Goal: Transaction & Acquisition: Purchase product/service

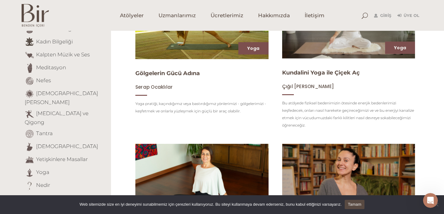
scroll to position [129, 0]
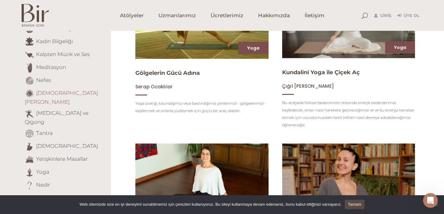
click at [67, 94] on link "[DEMOGRAPHIC_DATA][PERSON_NAME]" at bounding box center [61, 97] width 73 height 15
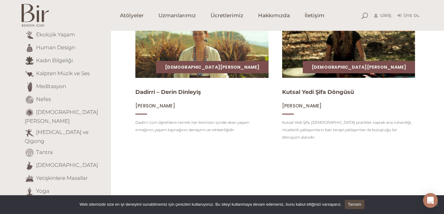
scroll to position [87, 0]
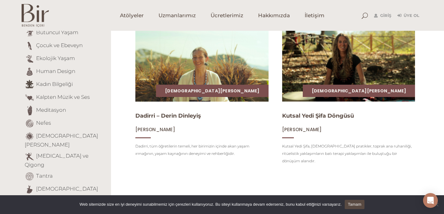
click at [250, 82] on img at bounding box center [201, 64] width 137 height 77
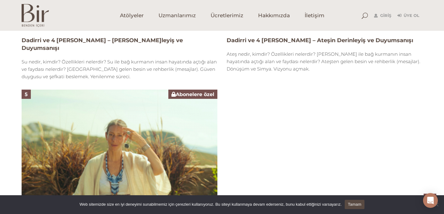
scroll to position [685, 0]
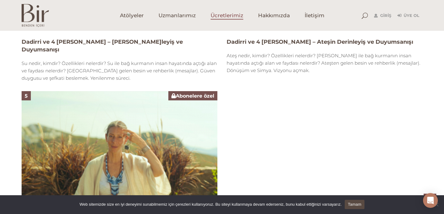
click at [232, 17] on span "Ücretlerimiz" at bounding box center [226, 15] width 33 height 7
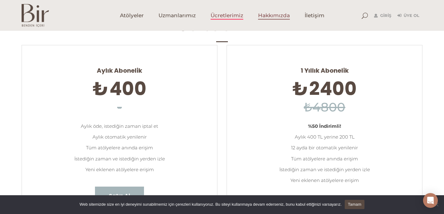
scroll to position [59, 0]
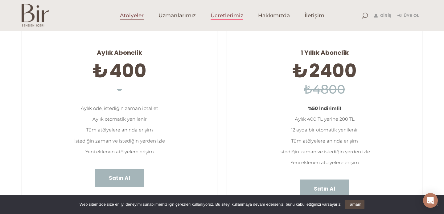
click at [137, 15] on span "Atölyeler" at bounding box center [132, 15] width 24 height 7
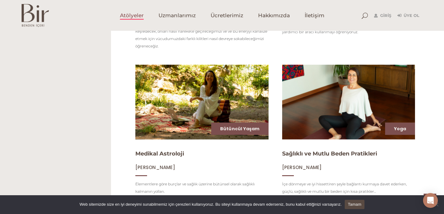
scroll to position [376, 0]
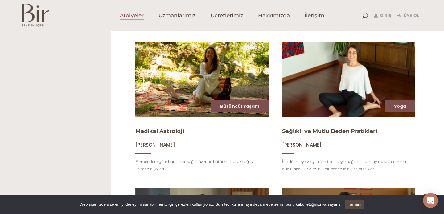
click at [163, 81] on img at bounding box center [201, 79] width 137 height 77
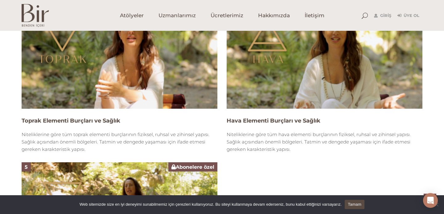
scroll to position [448, 0]
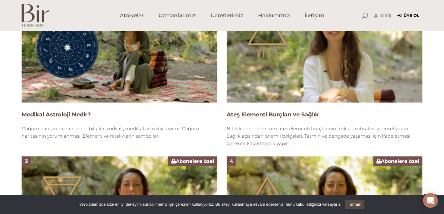
click at [404, 15] on link "Üye Ol" at bounding box center [408, 15] width 22 height 7
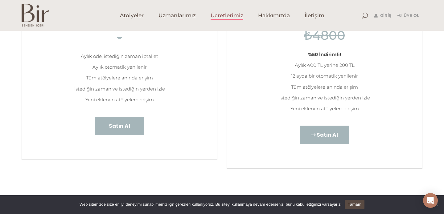
scroll to position [112, 0]
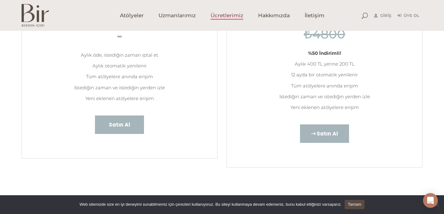
click at [323, 129] on link "Satın Al" at bounding box center [324, 133] width 49 height 18
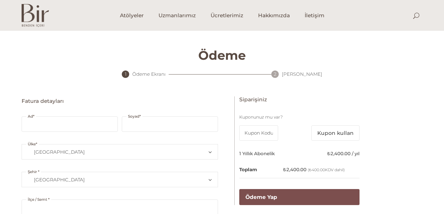
select select "TR34"
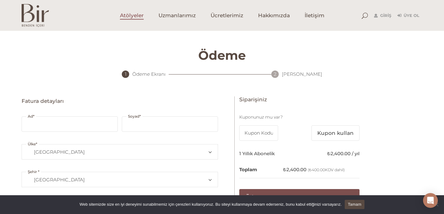
click at [132, 14] on span "Atölyeler" at bounding box center [132, 15] width 24 height 7
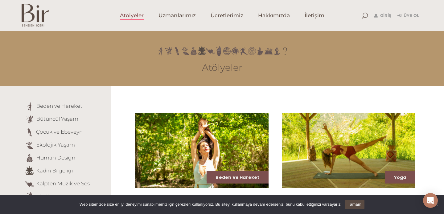
click at [34, 160] on span at bounding box center [30, 158] width 10 height 10
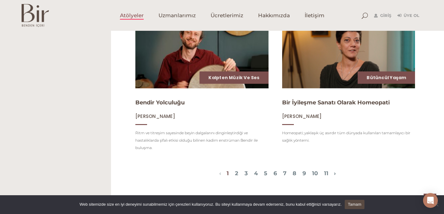
scroll to position [695, 0]
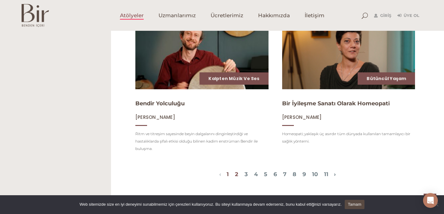
click at [235, 175] on link "2" at bounding box center [236, 174] width 3 height 7
